Goal: Task Accomplishment & Management: Use online tool/utility

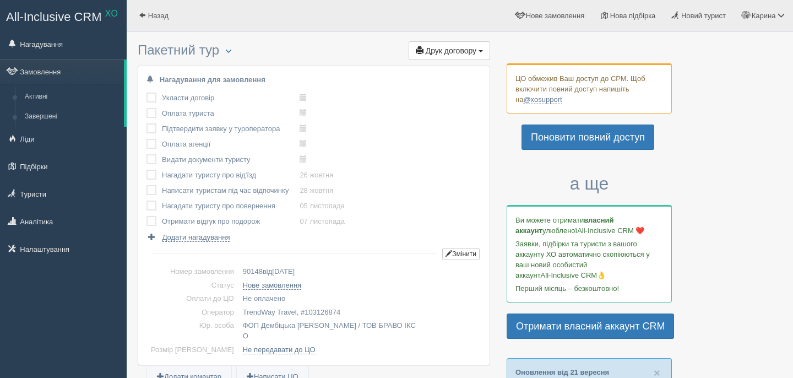
scroll to position [18, 0]
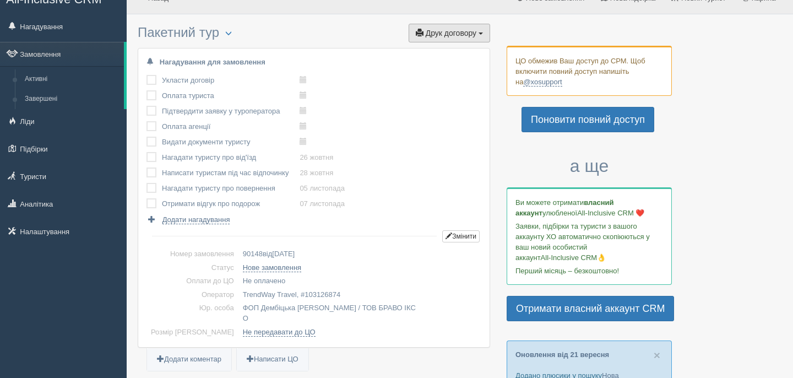
click at [433, 35] on span "Друк договору" at bounding box center [451, 33] width 51 height 9
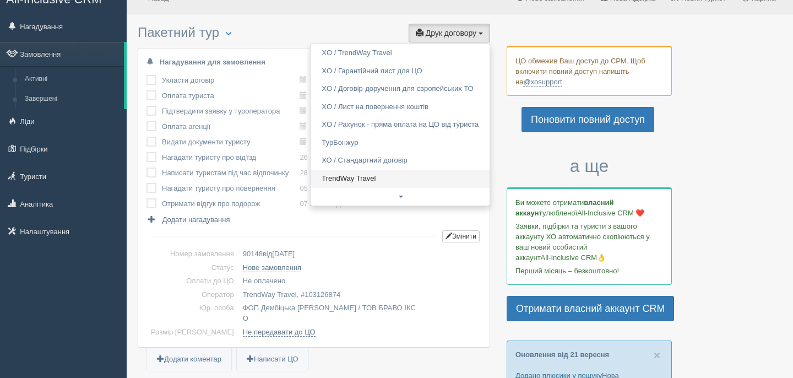
click at [349, 174] on link "TrendWay Travel" at bounding box center [400, 179] width 179 height 18
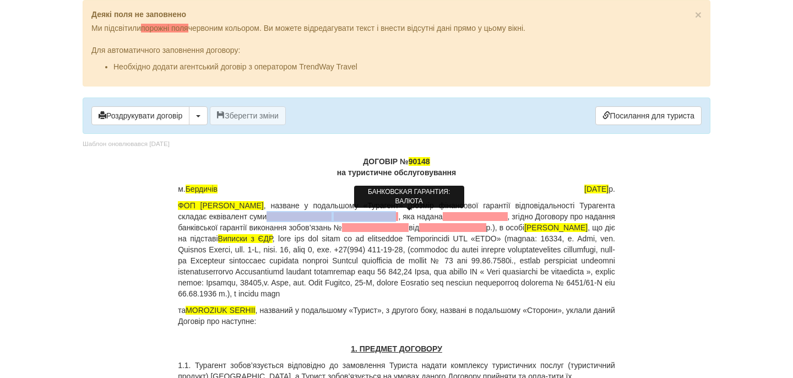
drag, startPoint x: 311, startPoint y: 217, endPoint x: 439, endPoint y: 214, distance: 128.3
click at [439, 214] on p "ФОП Дембіцька Карина Сергіївна , назване у подальшому «Турагент» (розмір фінанс…" at bounding box center [396, 249] width 437 height 99
drag, startPoint x: 440, startPoint y: 215, endPoint x: 313, endPoint y: 214, distance: 126.6
click at [312, 214] on p "ФОП Дембіцька Карина Сергіївна , назване у подальшому «Турагент» (розмір фінанс…" at bounding box center [396, 249] width 437 height 99
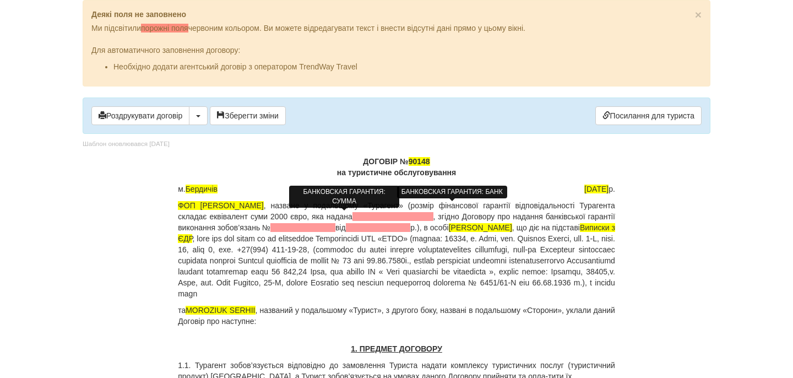
click at [420, 216] on span at bounding box center [392, 216] width 81 height 9
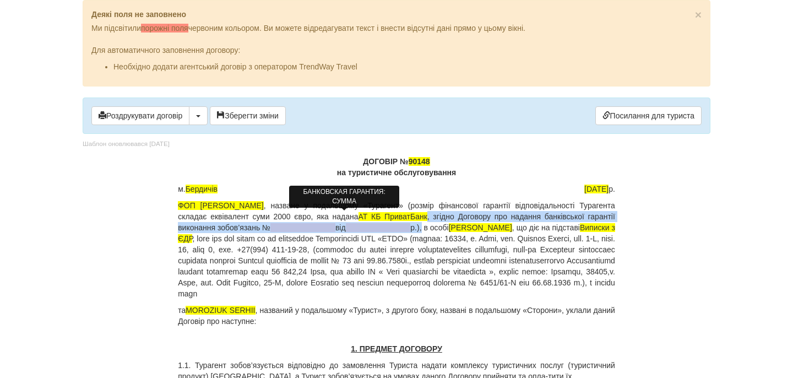
drag, startPoint x: 491, startPoint y: 217, endPoint x: 513, endPoint y: 226, distance: 23.9
click at [513, 226] on p "ФОП Дембіцька Карина Сергіївна , назване у подальшому «Турагент» (розмір фінанс…" at bounding box center [396, 249] width 437 height 99
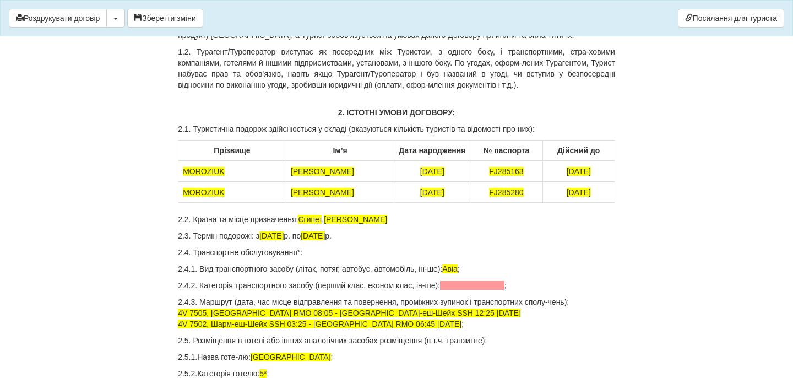
scroll to position [365, 0]
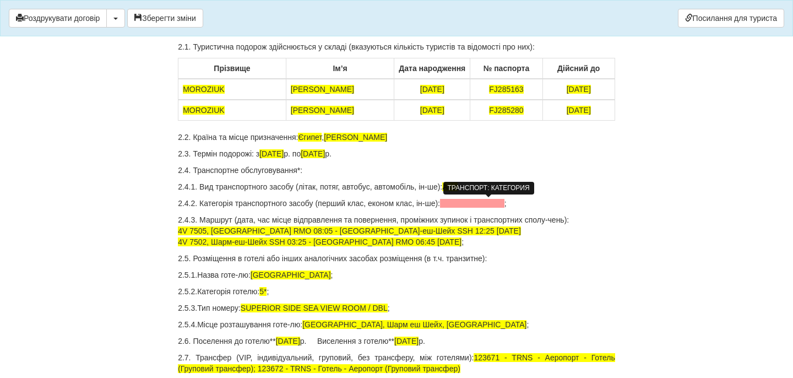
click at [501, 204] on span at bounding box center [472, 203] width 64 height 9
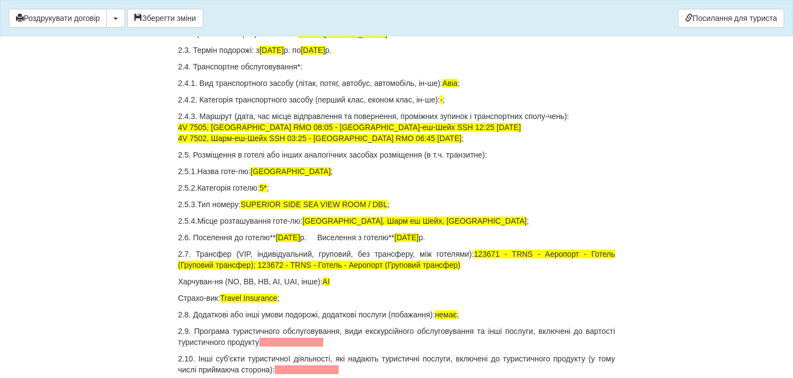
scroll to position [504, 0]
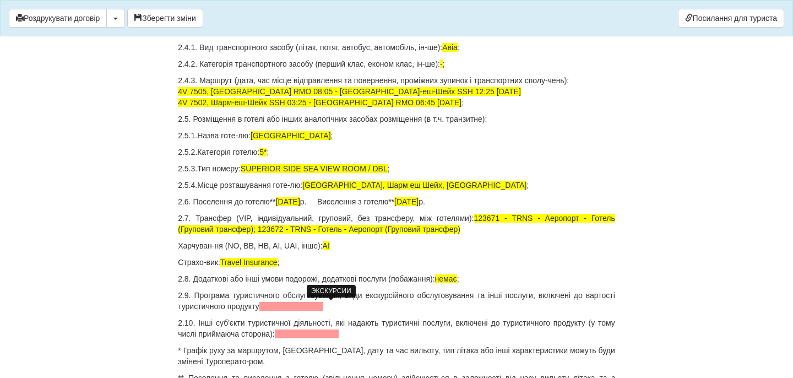
click at [324, 303] on span at bounding box center [291, 306] width 64 height 9
click at [312, 335] on span at bounding box center [307, 333] width 64 height 9
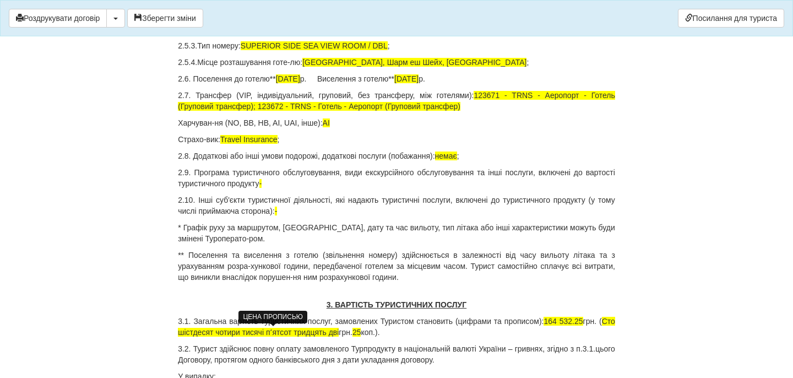
scroll to position [749, 0]
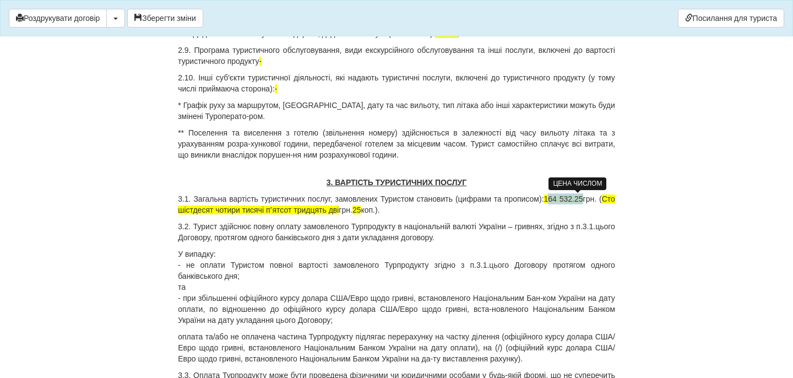
drag, startPoint x: 562, startPoint y: 199, endPoint x: 596, endPoint y: 199, distance: 34.7
click at [583, 199] on span "164 532.25" at bounding box center [562, 198] width 39 height 9
click at [199, 210] on span "Сто шістдесят чотири тисячі пʼятсот тридцять дві" at bounding box center [396, 204] width 437 height 20
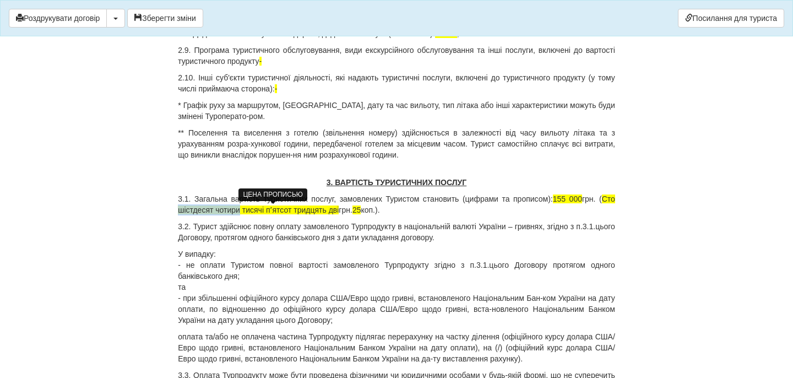
drag, startPoint x: 199, startPoint y: 210, endPoint x: 248, endPoint y: 210, distance: 49.6
click at [248, 210] on span "Сто шістдесят чотири тисячі пʼятсот тридцять дві" at bounding box center [396, 204] width 437 height 20
drag, startPoint x: 365, startPoint y: 209, endPoint x: 197, endPoint y: 210, distance: 167.4
click at [197, 210] on p "3.1. Загальна вартість туристичних послуг, замовлених Туристом становить (цифра…" at bounding box center [396, 204] width 437 height 22
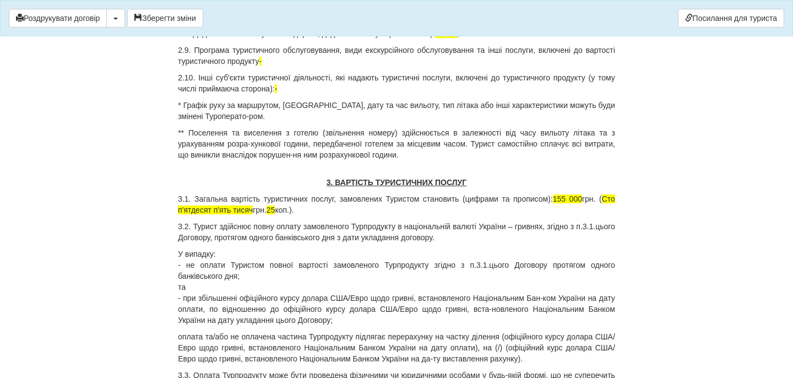
click at [304, 211] on p "3.1. Загальна вартість туристичних послуг, замовлених Туристом становить (цифра…" at bounding box center [396, 204] width 437 height 22
click at [341, 207] on p "3.1. Загальна вартість туристичних послуг, замовлених Туристом становить (цифра…" at bounding box center [396, 204] width 437 height 22
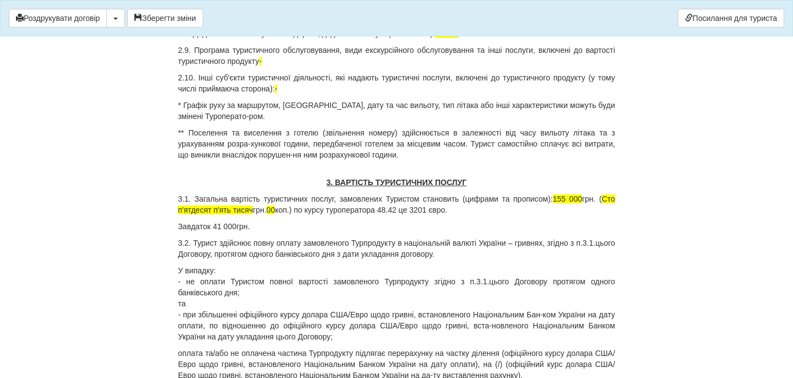
click at [237, 228] on p "Завдаток 41 000грн." at bounding box center [396, 226] width 437 height 11
click at [265, 228] on p "Завдаток 41 000 грн." at bounding box center [396, 226] width 437 height 11
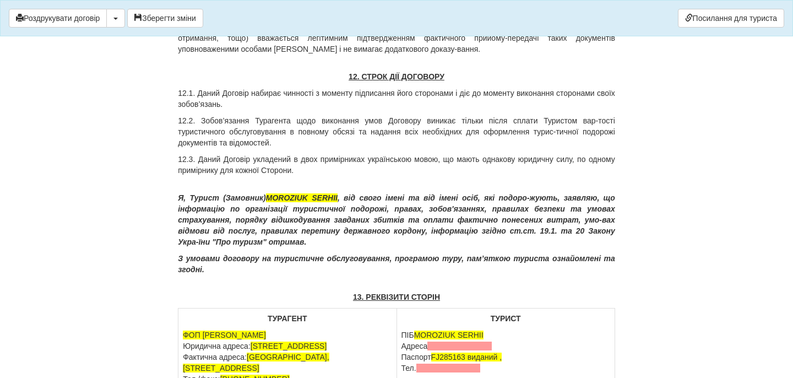
scroll to position [5318, 0]
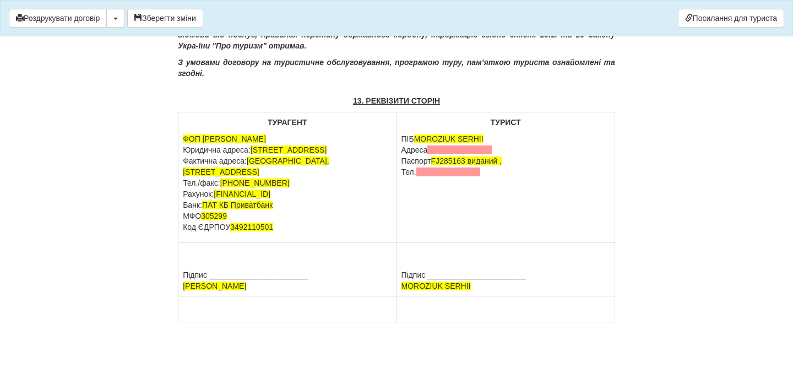
drag, startPoint x: 497, startPoint y: 151, endPoint x: 400, endPoint y: 153, distance: 96.9
click at [400, 153] on td "ТУРИСТ ПІБ MOROZIUK SERHII Адреса Паспорт FJ285163 виданий , Тел." at bounding box center [505, 177] width 218 height 130
drag, startPoint x: 473, startPoint y: 149, endPoint x: 492, endPoint y: 163, distance: 23.6
click at [492, 163] on p "ПІБ MOROZIUK SERHII Паспорт FJ285163 виданий , Тел." at bounding box center [505, 149] width 209 height 33
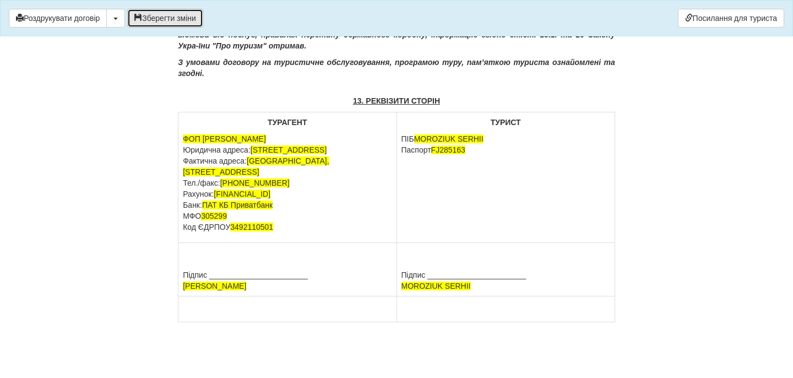
click at [154, 19] on button "Зберегти зміни" at bounding box center [165, 18] width 76 height 19
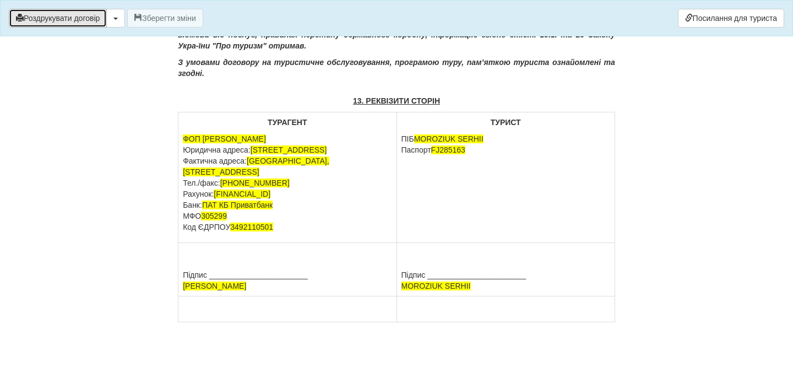
click at [98, 17] on button "Роздрукувати договір" at bounding box center [58, 18] width 98 height 19
click at [103, 17] on button "Роздрукувати договір" at bounding box center [58, 18] width 98 height 19
